Goal: Task Accomplishment & Management: Complete application form

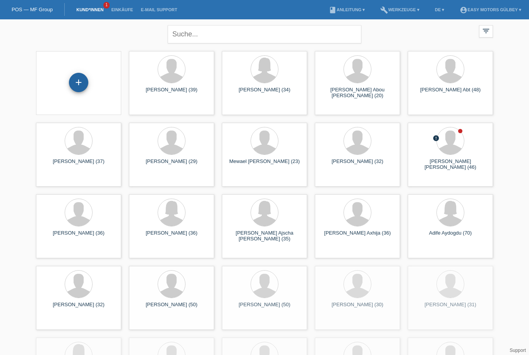
click at [75, 77] on div "+" at bounding box center [78, 82] width 19 height 13
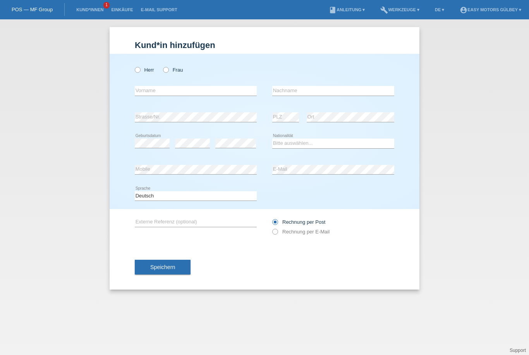
click at [138, 61] on div "Herr Frau" at bounding box center [196, 66] width 122 height 24
click at [140, 73] on label "Herr" at bounding box center [144, 70] width 19 height 6
click at [140, 72] on input "Herr" at bounding box center [137, 69] width 5 height 5
radio input "true"
click at [179, 93] on input "text" at bounding box center [196, 91] width 122 height 10
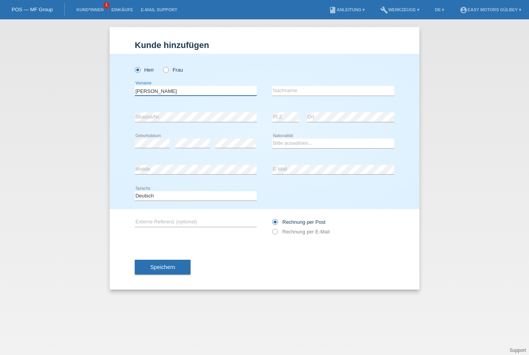
type input "Kacem Ayub"
type input "Chowdhury Khanam"
click at [299, 145] on select "Bitte auswählen... Schweiz Deutschland Liechtenstein Österreich ------------ Af…" at bounding box center [333, 143] width 122 height 9
click at [294, 145] on select "Bitte auswählen... Schweiz Deutschland Liechtenstein Österreich ------------ Af…" at bounding box center [333, 143] width 122 height 9
select select "ES"
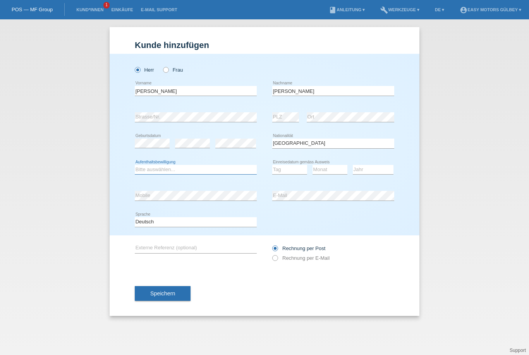
click at [175, 173] on select "Bitte auswählen... C B B - Flüchtlingsstatus Andere" at bounding box center [196, 169] width 122 height 9
select select "B"
click at [294, 170] on select "Tag 01 02 03 04 05 06 07 08 09 10 11" at bounding box center [289, 169] width 35 height 9
select select "30"
click at [328, 173] on select "Monat 01 02 03 04 05 06 07 08 09 10 11" at bounding box center [330, 169] width 35 height 9
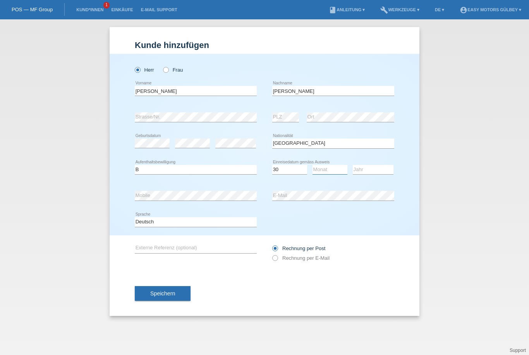
select select "06"
click at [370, 169] on select "Jahr 2025 2024 2023 2022 2021 2020 2019 2018 2017 2016 2015 2014 2013 2012 2011…" at bounding box center [373, 169] width 41 height 9
select select "2023"
click at [271, 254] on icon at bounding box center [271, 254] width 0 height 0
click at [275, 259] on input "Rechnung per E-Mail" at bounding box center [274, 260] width 5 height 10
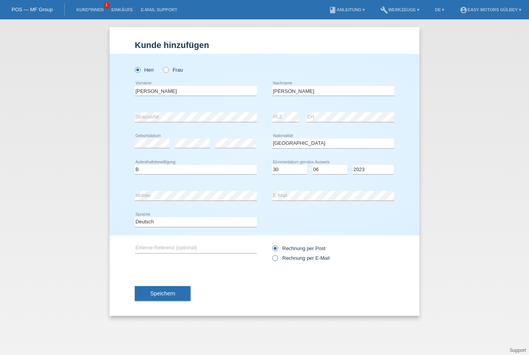
radio input "true"
click at [173, 296] on span "Speichern" at bounding box center [162, 293] width 25 height 6
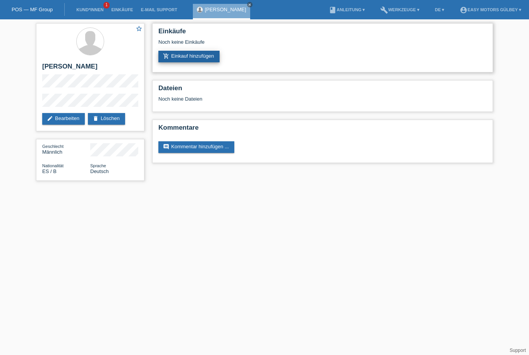
click at [201, 58] on link "add_shopping_cart Einkauf hinzufügen" at bounding box center [188, 57] width 61 height 12
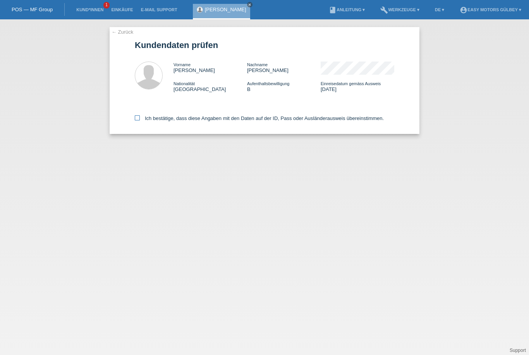
click at [138, 120] on icon at bounding box center [137, 117] width 5 height 5
click at [138, 120] on input "Ich bestätige, dass diese Angaben mit den Daten auf der ID, Pass oder Ausländer…" at bounding box center [137, 117] width 5 height 5
checkbox input "true"
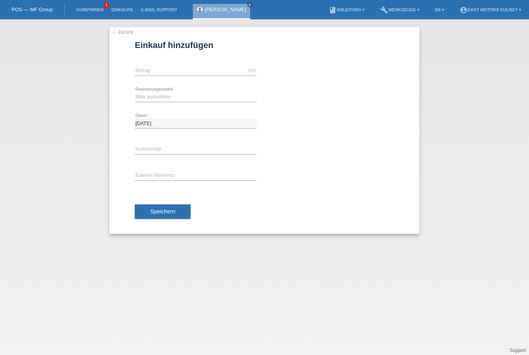
click at [141, 61] on div "CHF error [GEOGRAPHIC_DATA]" at bounding box center [196, 71] width 122 height 26
click at [140, 69] on input "text" at bounding box center [196, 71] width 122 height 10
click at [182, 93] on select "Bitte auswählen Fixe Raten Kauf auf Rechnung mit Teilzahlungsoption" at bounding box center [196, 96] width 122 height 9
type input "3290.00"
select select "10"
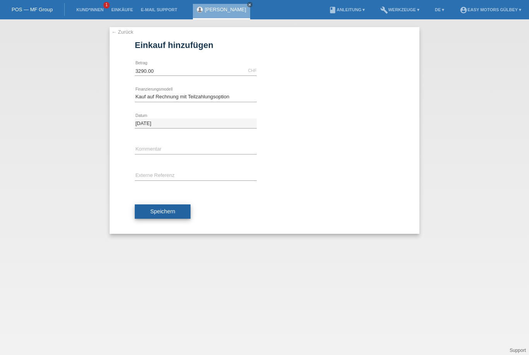
click at [174, 214] on span "Speichern" at bounding box center [162, 211] width 25 height 6
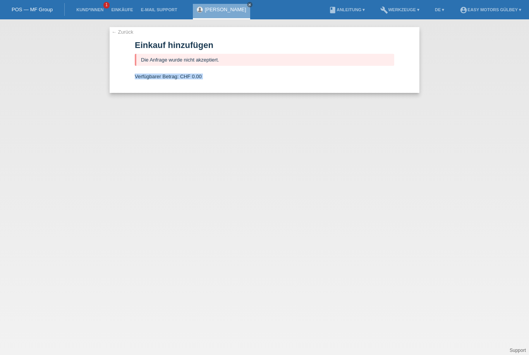
click at [188, 121] on div "← Zurück Einkauf hinzufügen Die Anfrage wurde nicht akzeptiert. Verfügbarer Bet…" at bounding box center [264, 187] width 529 height 336
